Goal: Information Seeking & Learning: Understand process/instructions

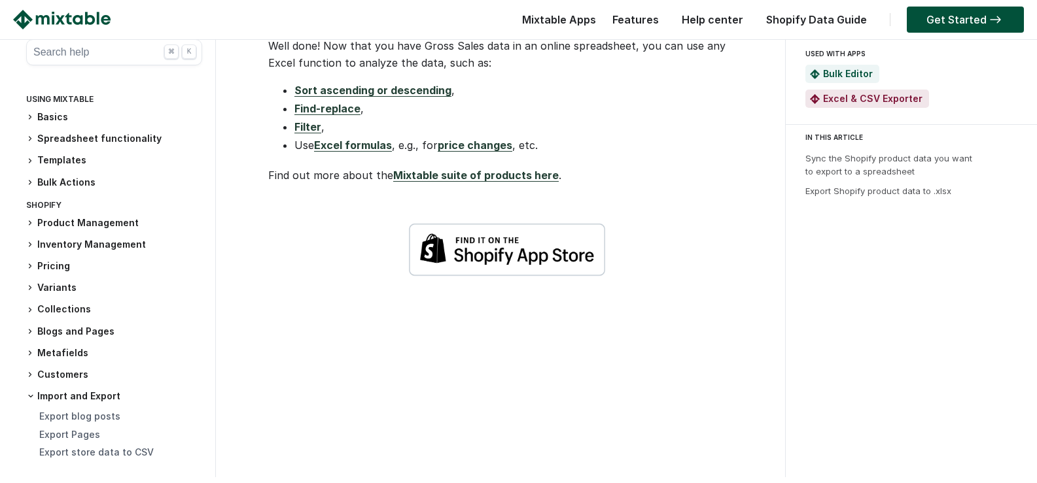
scroll to position [2354, 0]
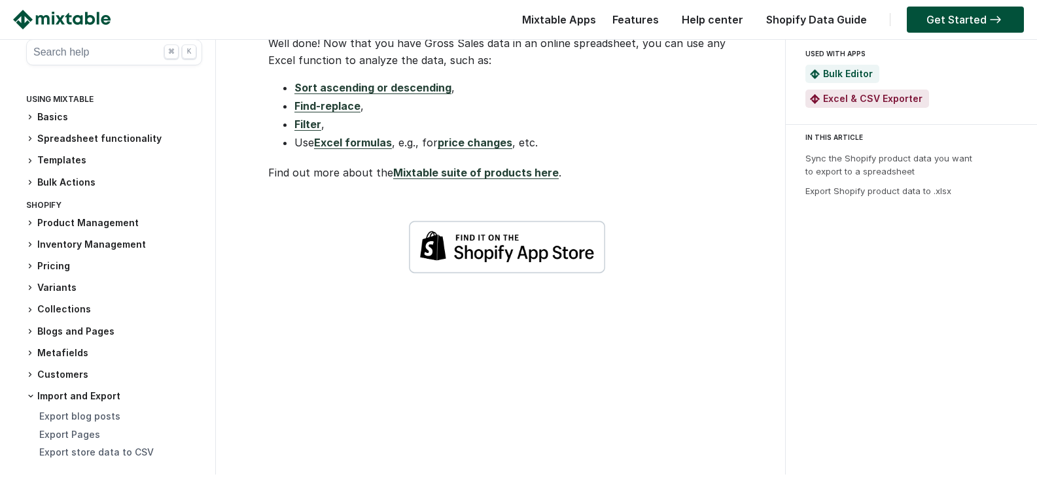
click at [351, 109] on link "Find-replace" at bounding box center [327, 105] width 66 height 13
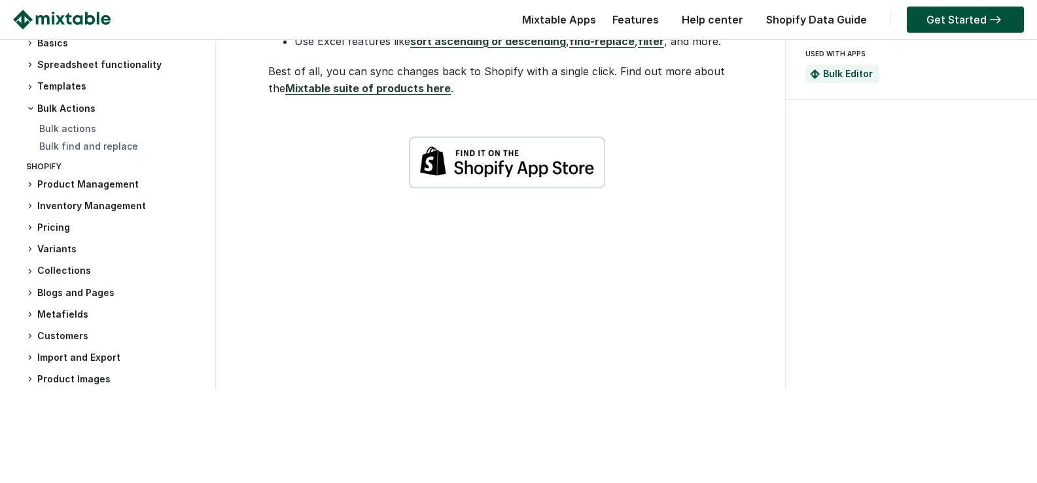
scroll to position [916, 0]
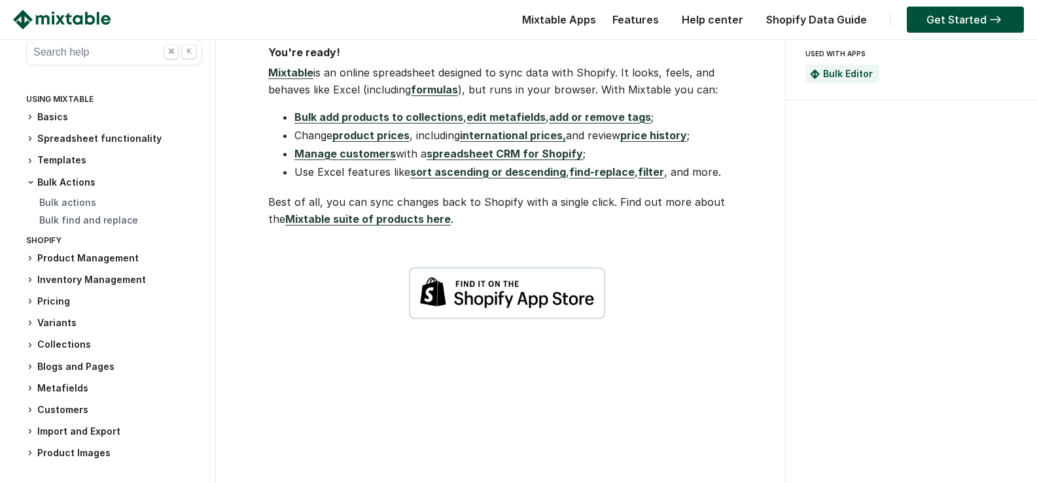
click at [368, 142] on link "product prices" at bounding box center [370, 135] width 77 height 13
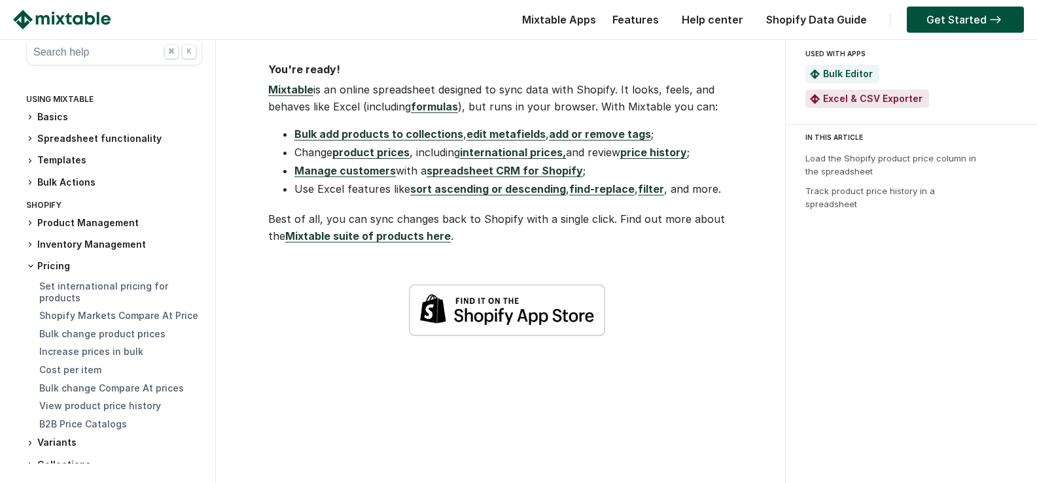
scroll to position [1177, 0]
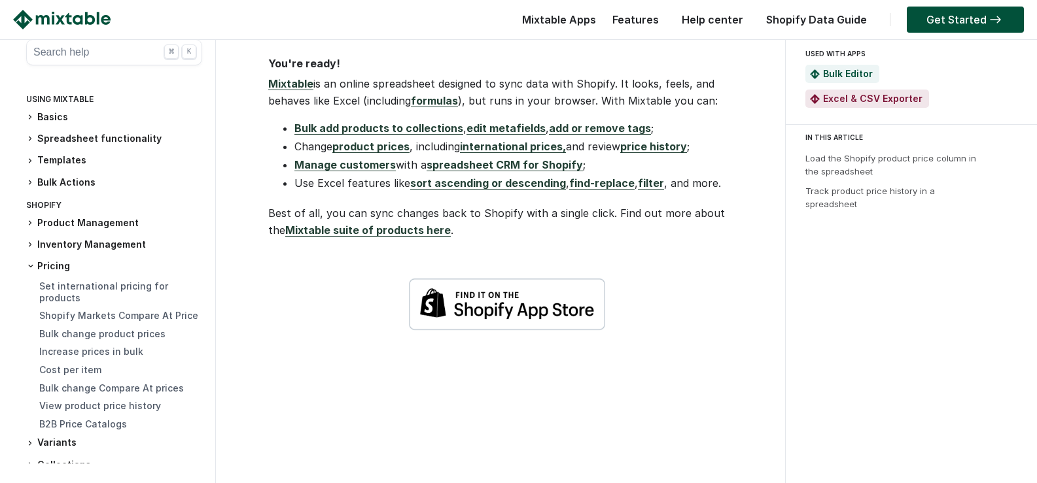
click at [509, 153] on link "international prices," at bounding box center [513, 146] width 106 height 13
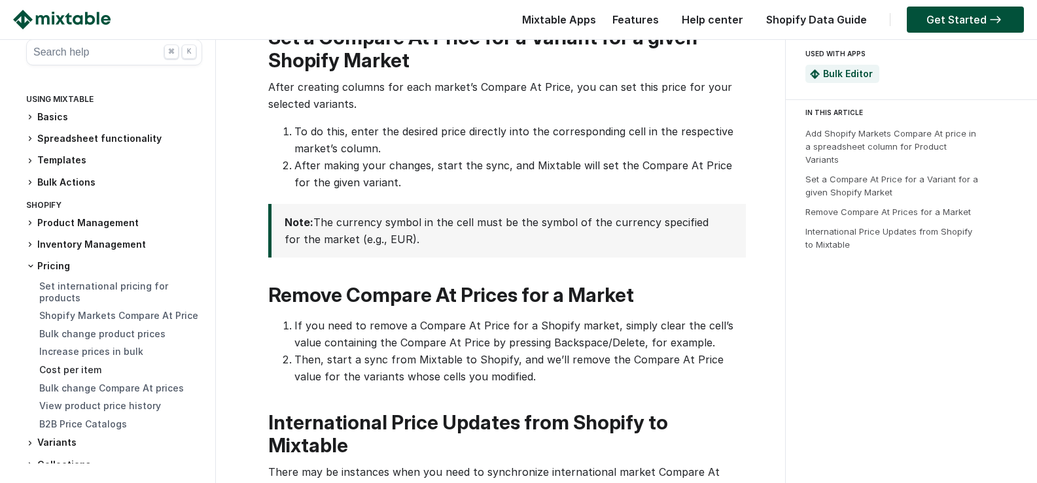
click at [84, 369] on link "Cost per item" at bounding box center [70, 369] width 62 height 11
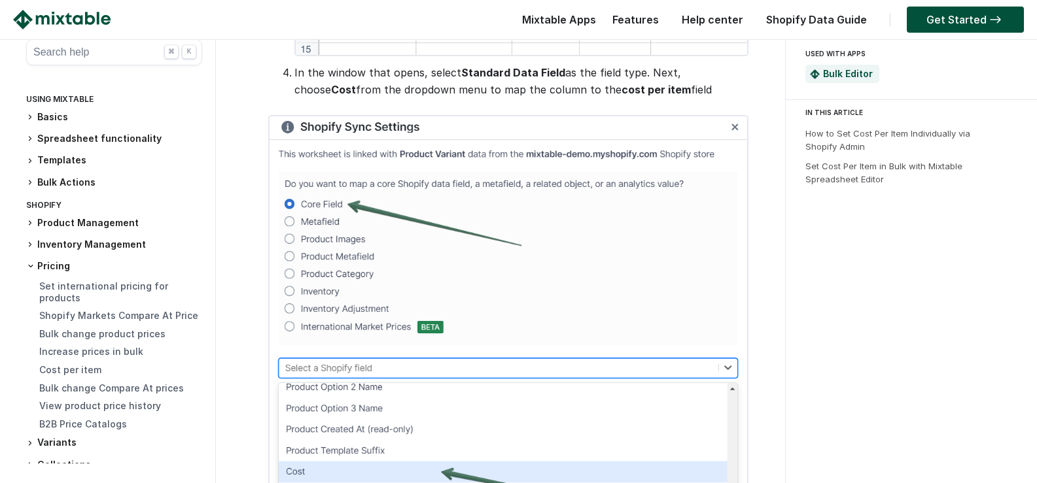
scroll to position [1046, 0]
